Goal: Information Seeking & Learning: Learn about a topic

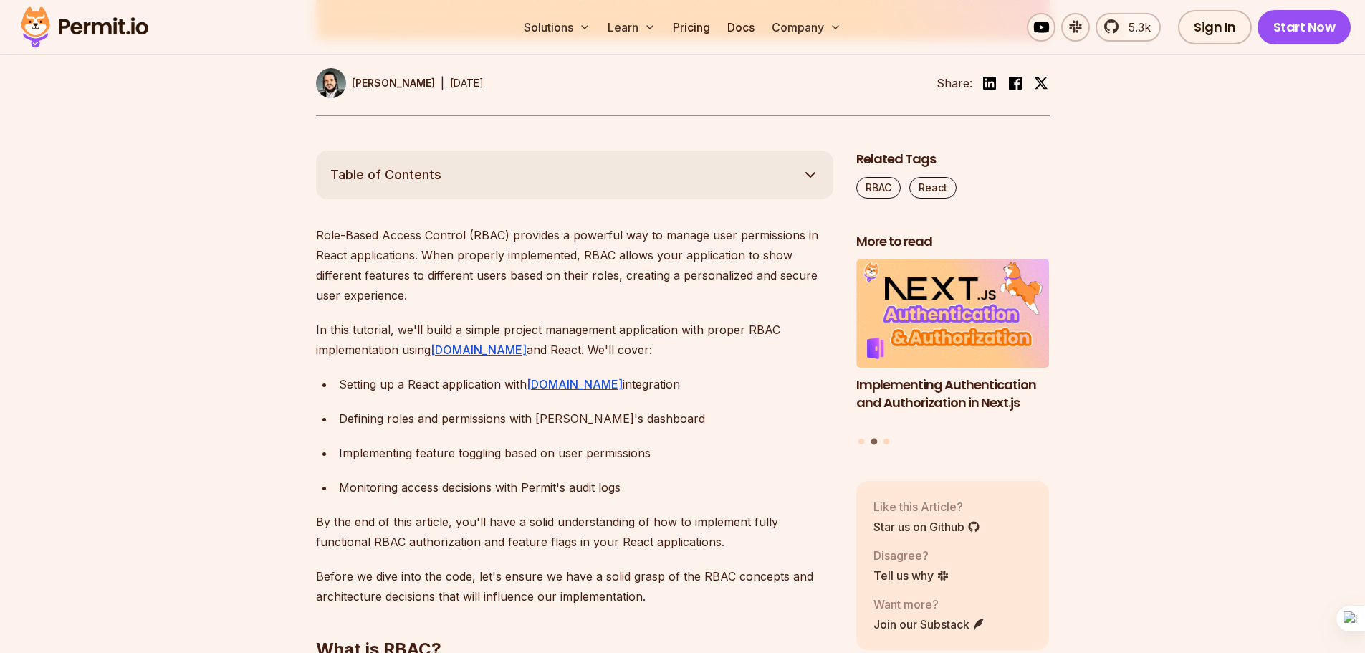
drag, startPoint x: 218, startPoint y: 88, endPoint x: 285, endPoint y: 102, distance: 68.7
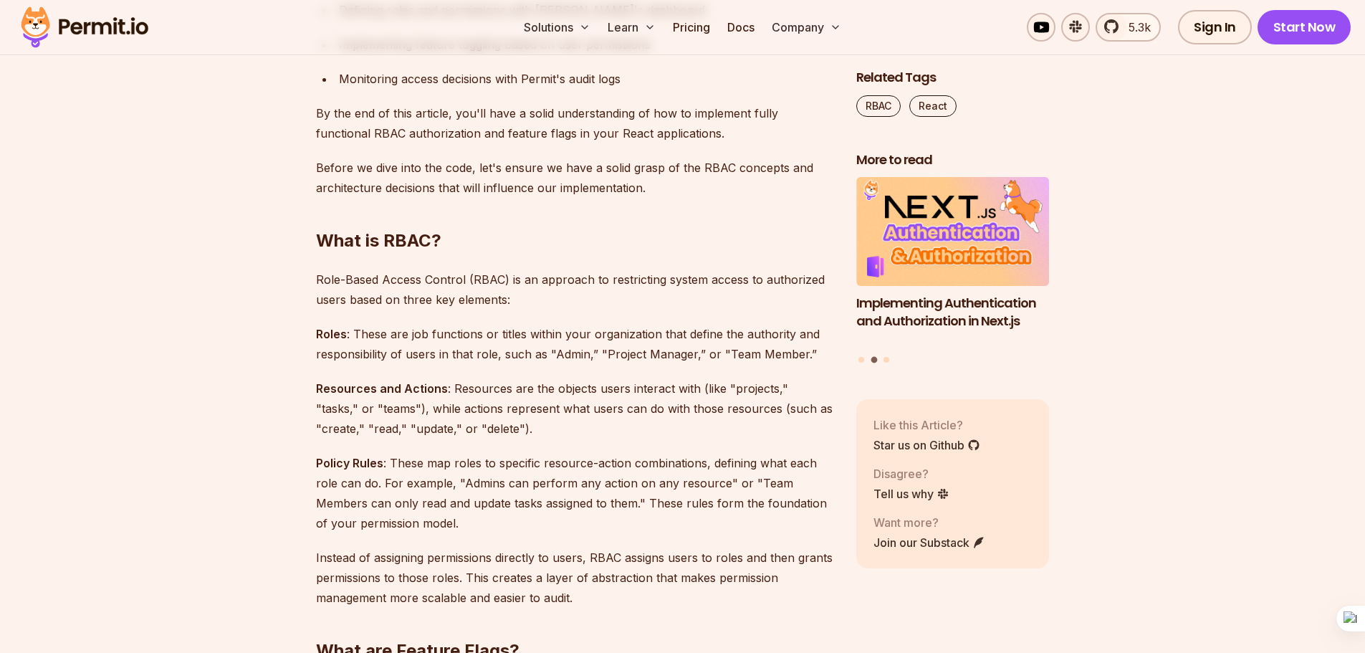
scroll to position [1146, 0]
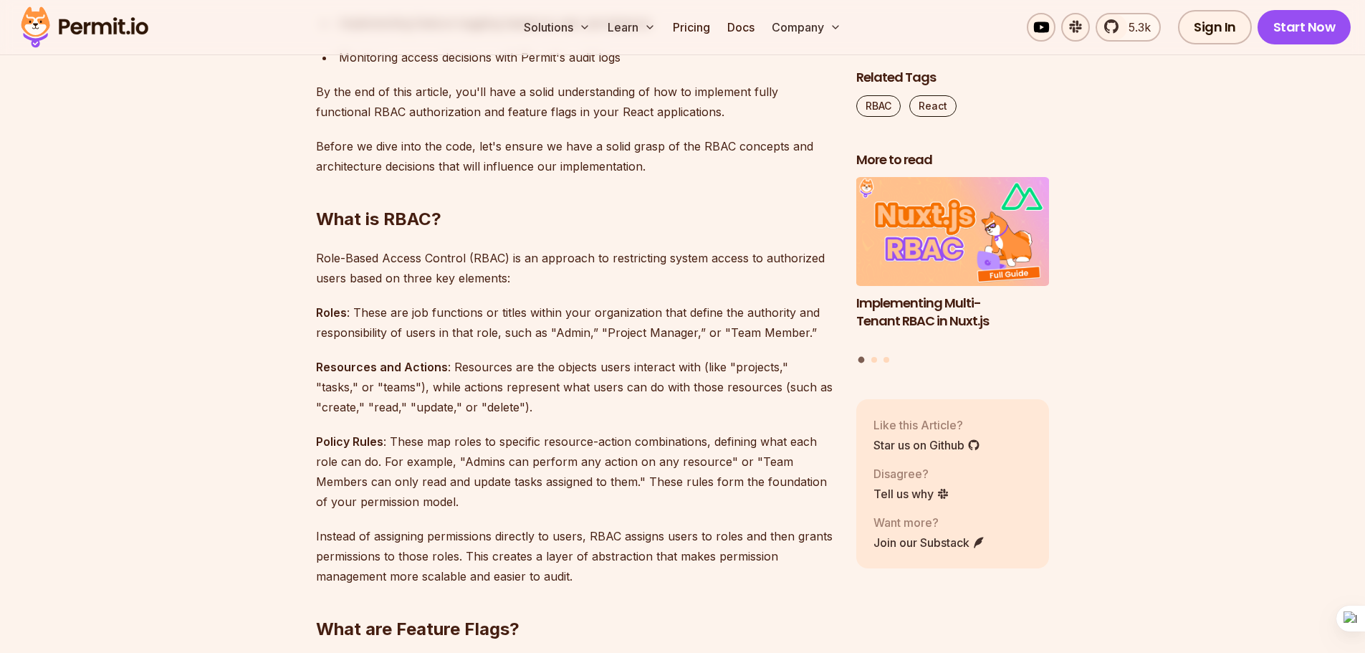
drag, startPoint x: 446, startPoint y: 109, endPoint x: 683, endPoint y: 55, distance: 243.1
click at [453, 105] on p "By the end of this article, you'll have a solid understanding of how to impleme…" at bounding box center [574, 102] width 517 height 40
click at [508, 201] on h2 "What is RBAC?" at bounding box center [574, 190] width 517 height 80
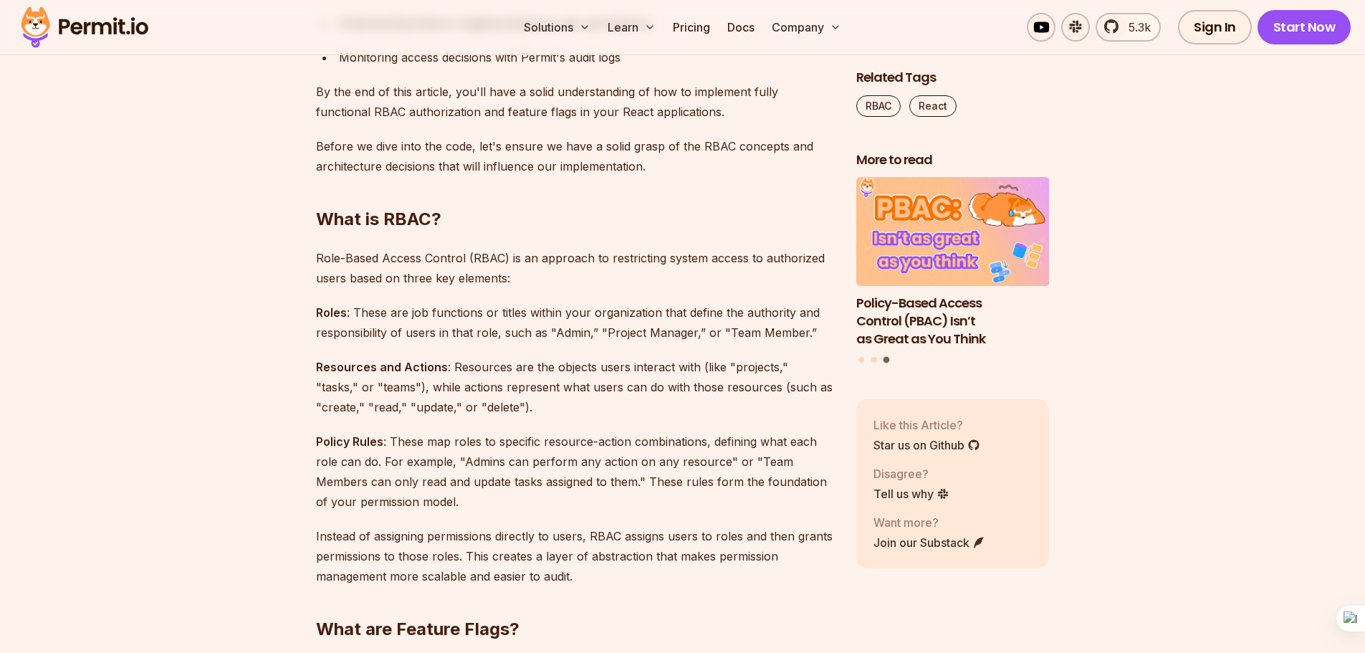
drag, startPoint x: 668, startPoint y: 102, endPoint x: 274, endPoint y: 6, distance: 405.7
click at [667, 102] on p "By the end of this article, you'll have a solid understanding of how to impleme…" at bounding box center [574, 102] width 517 height 40
click at [476, 253] on p "Role-Based Access Control (RBAC) is an approach to restricting system access to…" at bounding box center [574, 268] width 517 height 40
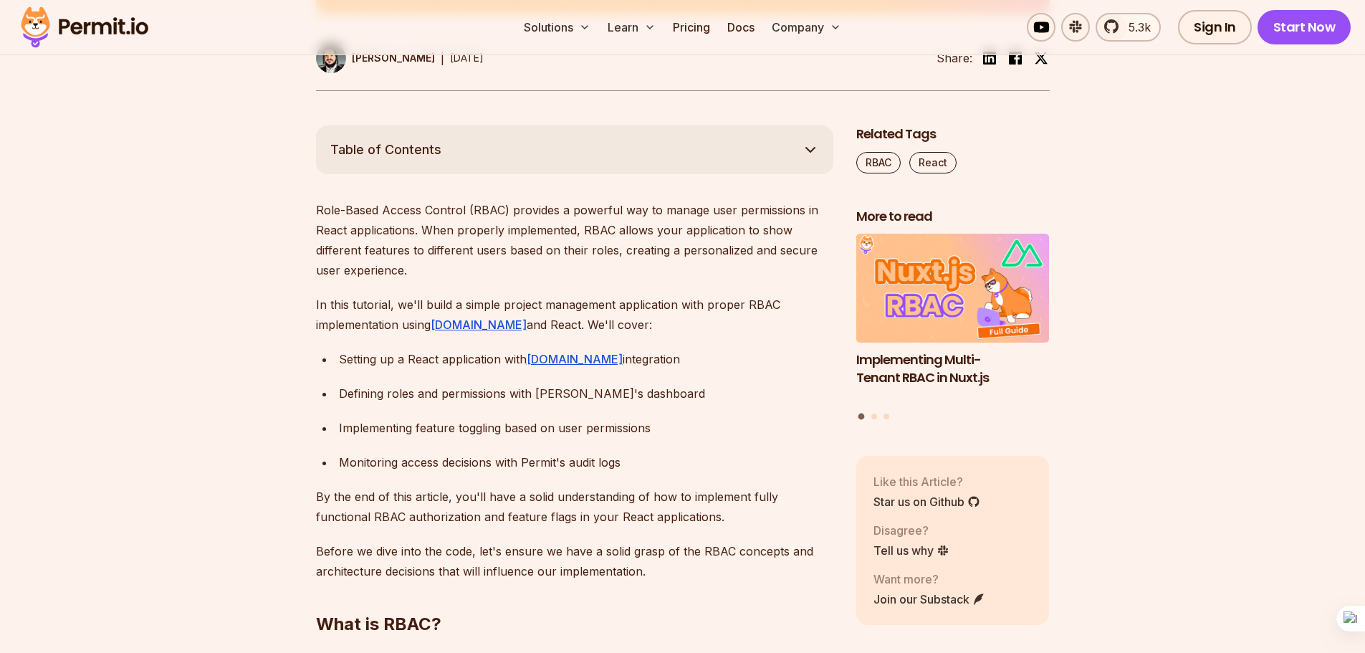
scroll to position [716, 0]
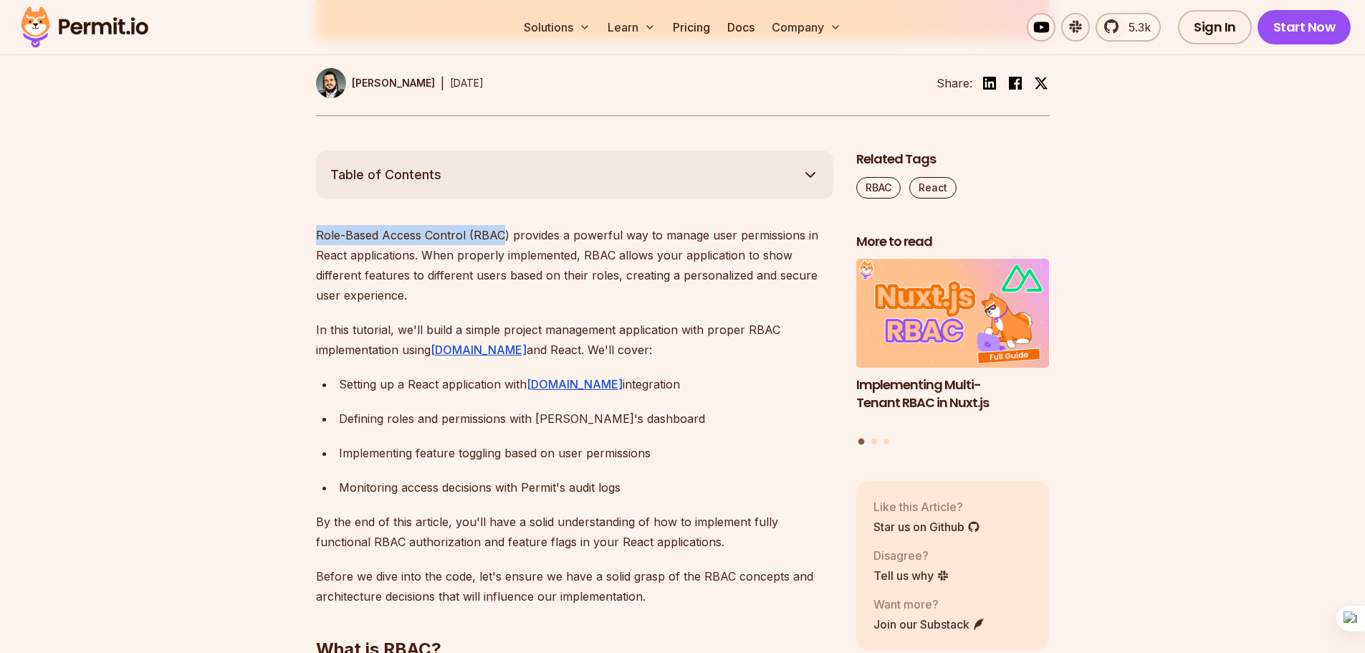
drag, startPoint x: 313, startPoint y: 235, endPoint x: 502, endPoint y: 241, distance: 189.2
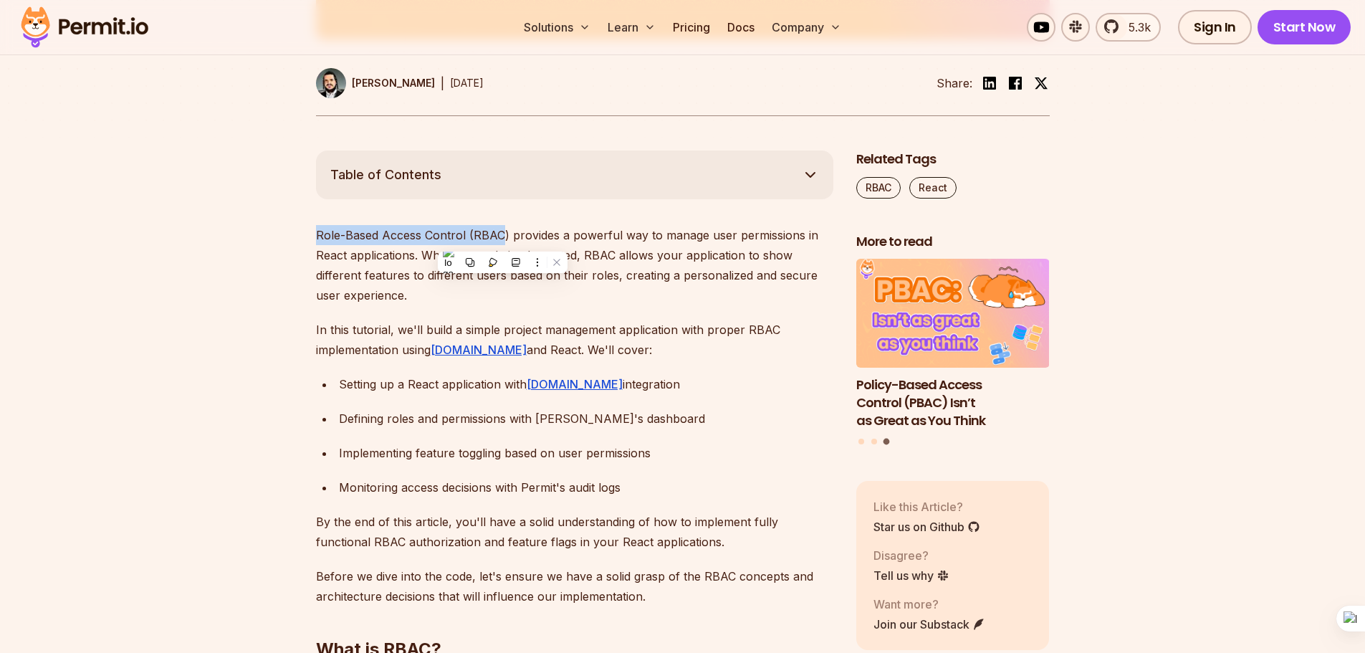
scroll to position [501, 0]
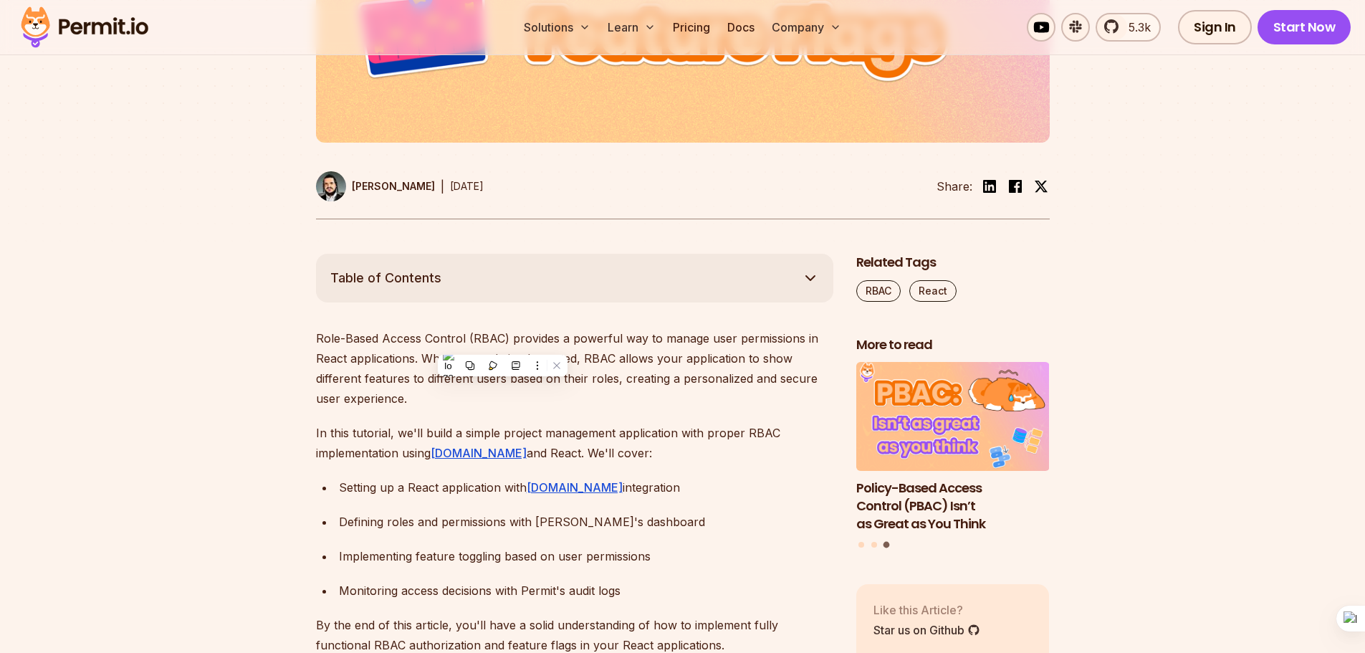
drag, startPoint x: 461, startPoint y: 468, endPoint x: 475, endPoint y: 627, distance: 159.6
click at [470, 572] on ul "Setting up a React application with [DOMAIN_NAME] integration Defining roles an…" at bounding box center [574, 538] width 517 height 123
